Goal: Find specific fact

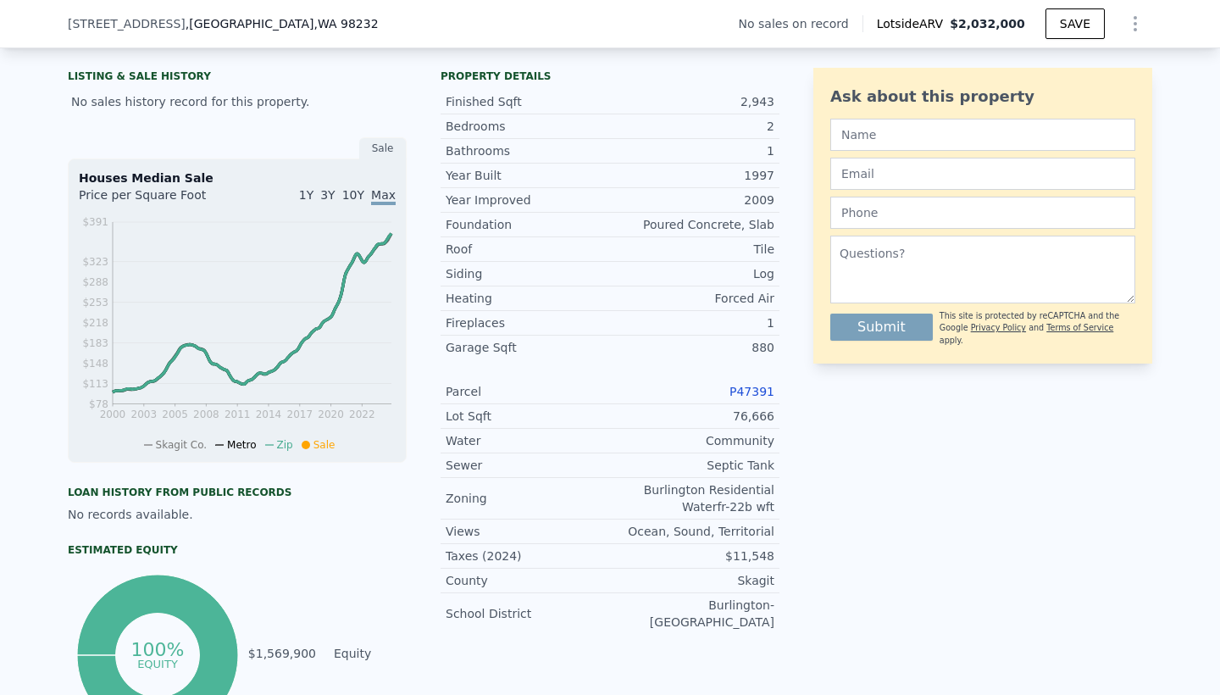
scroll to position [392, 0]
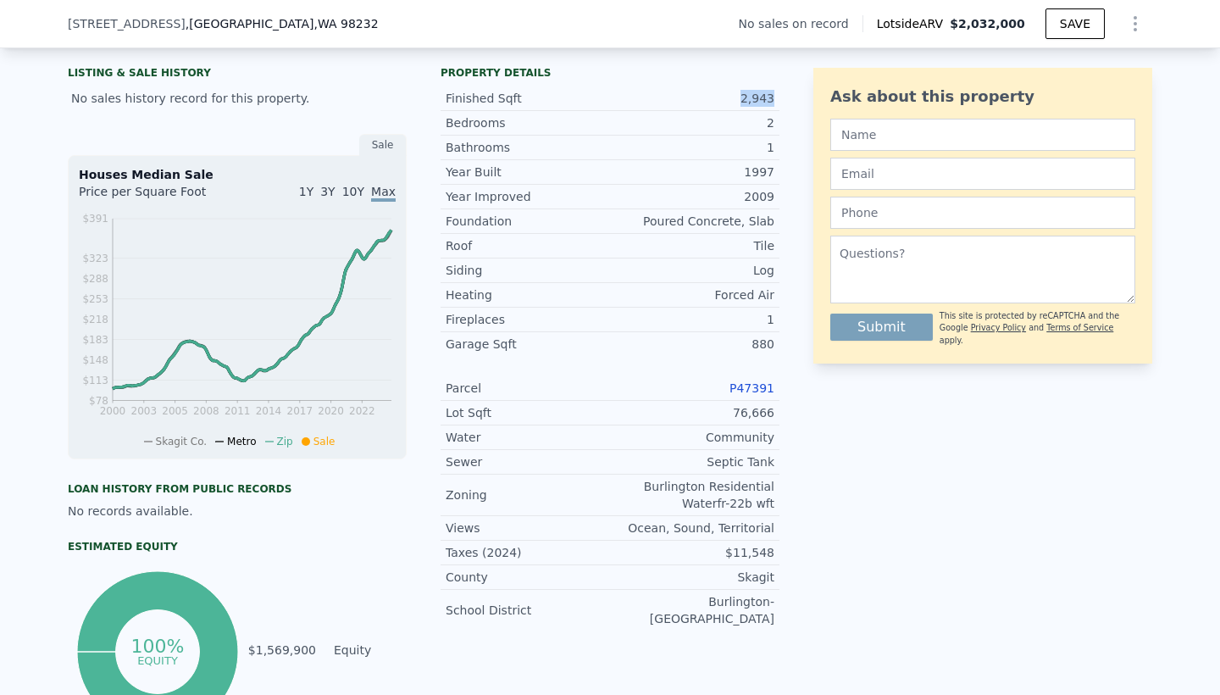
drag, startPoint x: 745, startPoint y: 99, endPoint x: 772, endPoint y: 101, distance: 27.2
click at [772, 101] on div "2,943" at bounding box center [692, 98] width 164 height 17
copy div "2,943"
drag, startPoint x: 734, startPoint y: 412, endPoint x: 778, endPoint y: 412, distance: 44.0
click at [778, 412] on div "Lot Sqft 76,666" at bounding box center [609, 413] width 339 height 25
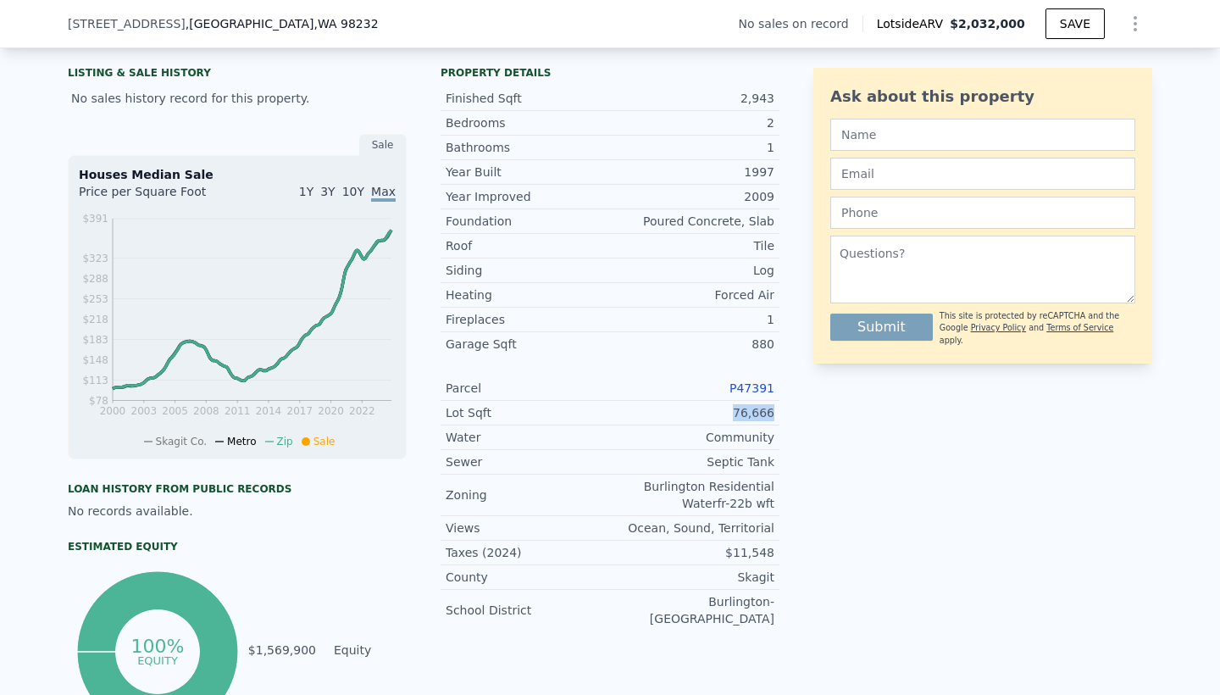
copy div "76,666"
click at [732, 410] on div "76,666" at bounding box center [692, 412] width 164 height 17
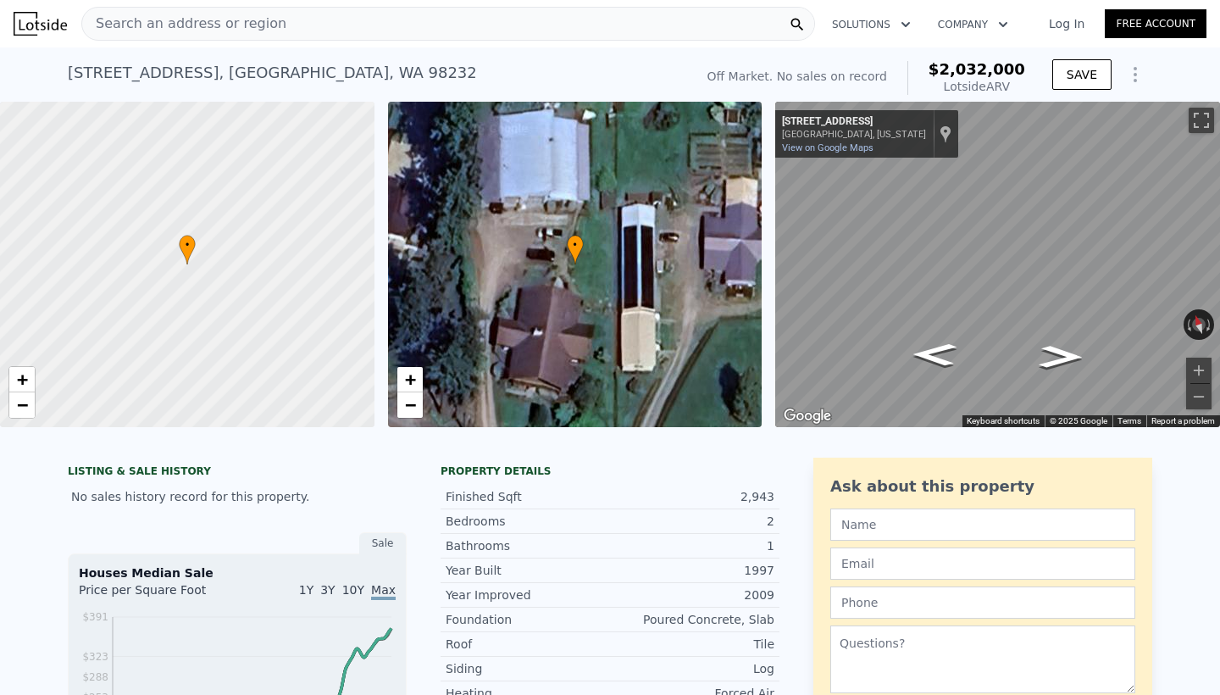
scroll to position [0, 0]
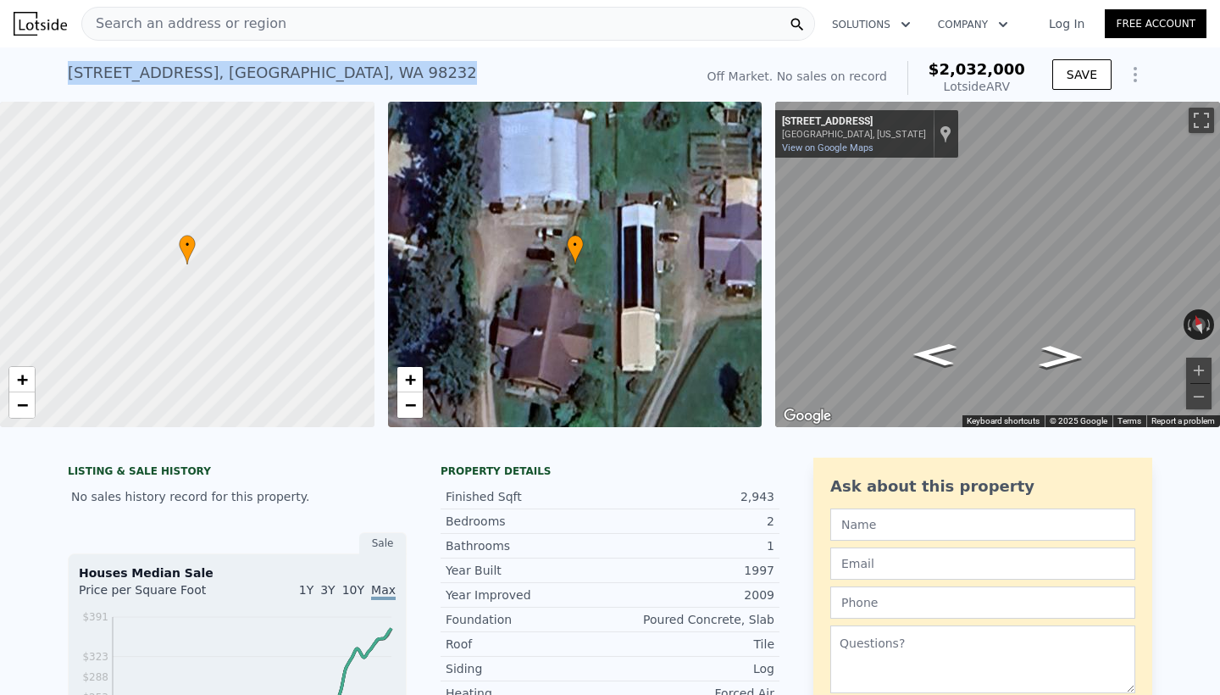
drag, startPoint x: 69, startPoint y: 70, endPoint x: 433, endPoint y: 66, distance: 364.2
click at [433, 66] on div "[STREET_ADDRESS] No sales on record (~ARV $2.032m )" at bounding box center [377, 77] width 619 height 47
copy div "[STREET_ADDRESS] No sales on record (~ARV $2.032m )"
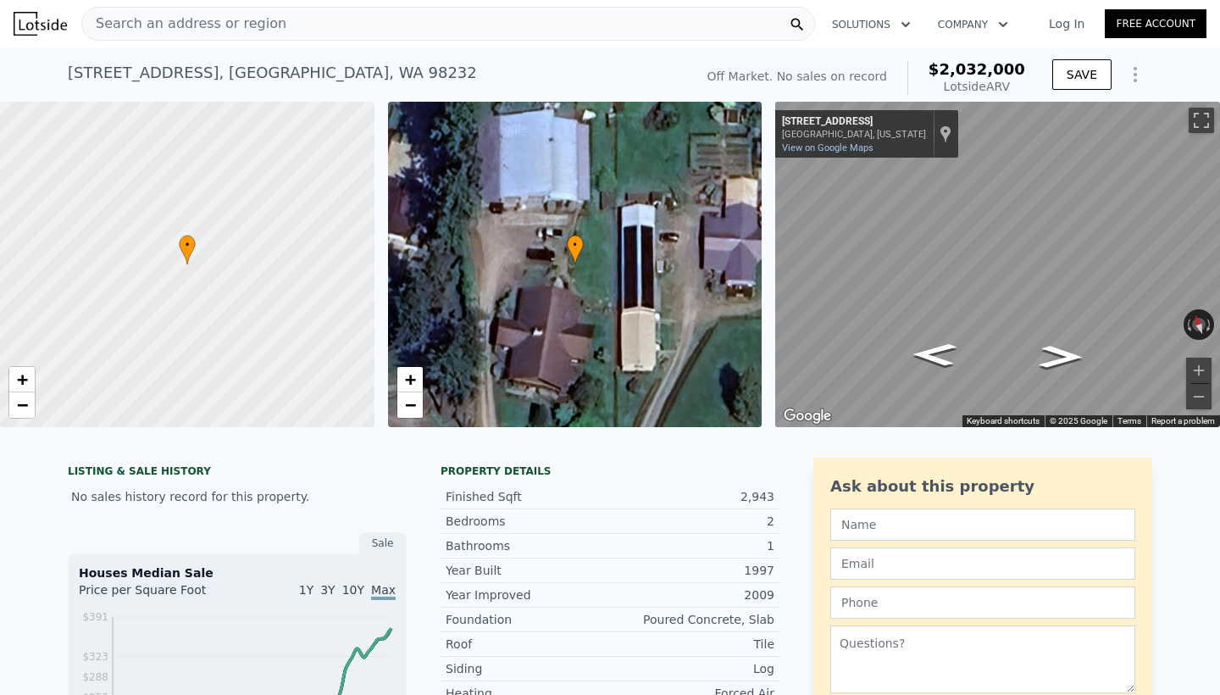
click at [1182, 74] on div "[STREET_ADDRESS] No sales on record (~ARV $2.032m ) Off Market. No sales on rec…" at bounding box center [610, 74] width 1220 height 54
